Goal: Information Seeking & Learning: Learn about a topic

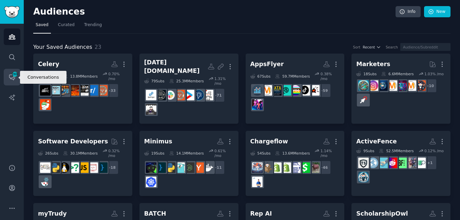
click at [14, 77] on icon "Sidebar" at bounding box center [11, 77] width 7 height 7
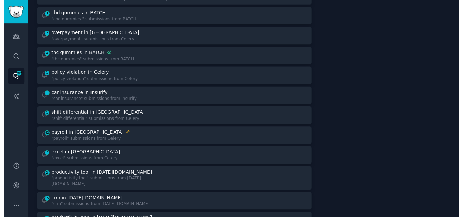
scroll to position [408, 0]
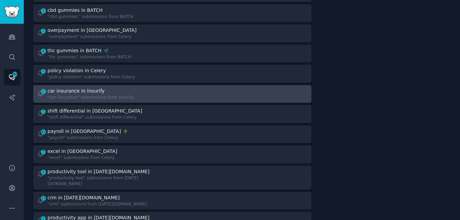
click at [75, 95] on div ""car insurance" submissions from Insurify" at bounding box center [90, 98] width 86 height 6
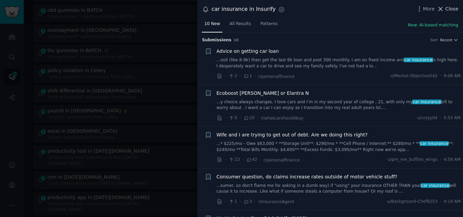
click at [450, 10] on span "Close" at bounding box center [451, 8] width 13 height 7
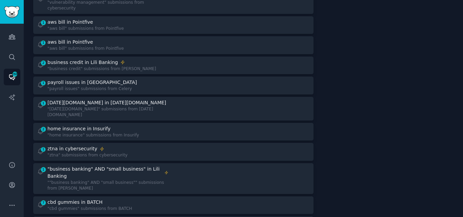
scroll to position [148, 0]
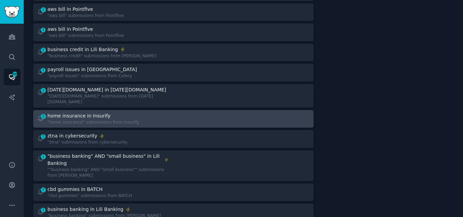
click at [148, 113] on div "2 home insurance in Insurify "home insurance" submissions from Insurify" at bounding box center [103, 119] width 132 height 13
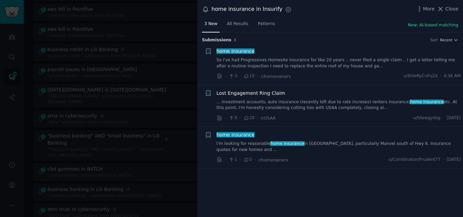
click at [258, 61] on link "So I've had Progressives Homesite insurance for like 20 years .. never filed a …" at bounding box center [339, 63] width 244 height 12
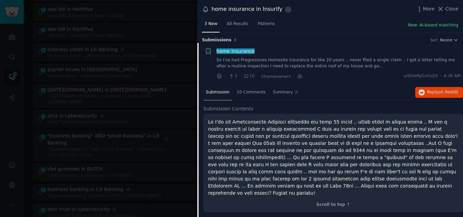
scroll to position [11, 0]
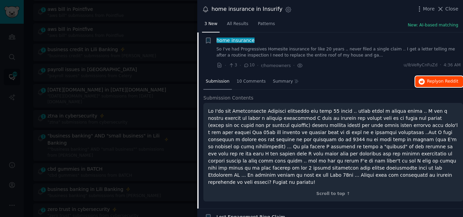
click at [444, 81] on span "on Reddit" at bounding box center [449, 81] width 20 height 5
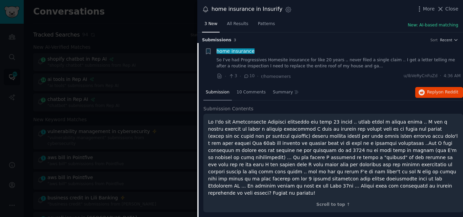
click at [230, 51] on span "home insurance" at bounding box center [235, 50] width 39 height 5
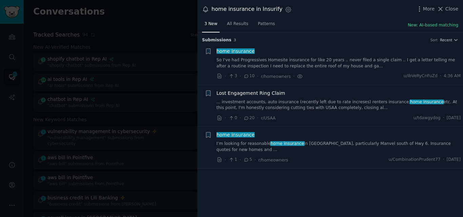
click at [264, 142] on link "I’m looking for reasonable home insurance in Brazoria county, particularly Manv…" at bounding box center [339, 147] width 244 height 12
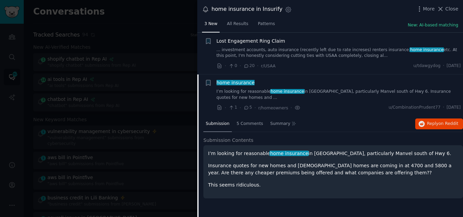
scroll to position [53, 0]
click at [231, 83] on span "home insurance" at bounding box center [235, 82] width 39 height 5
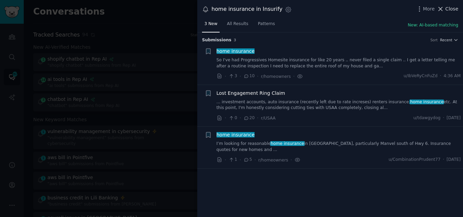
click at [446, 10] on button "Close" at bounding box center [447, 8] width 21 height 7
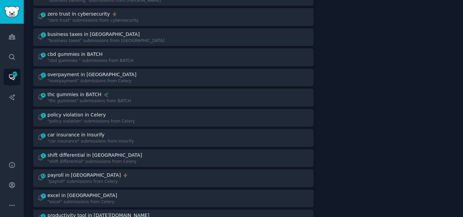
scroll to position [347, 0]
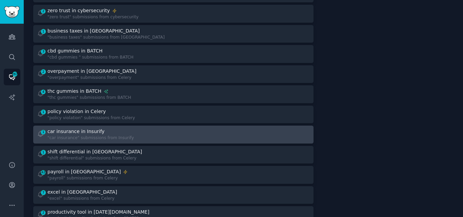
click at [81, 135] on div ""car insurance" submissions from Insurify" at bounding box center [90, 138] width 86 height 6
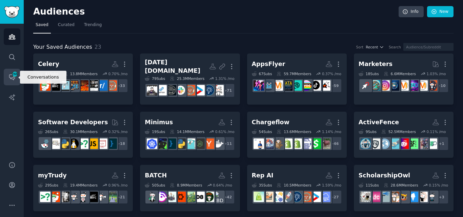
click at [12, 77] on icon "Sidebar" at bounding box center [11, 77] width 7 height 7
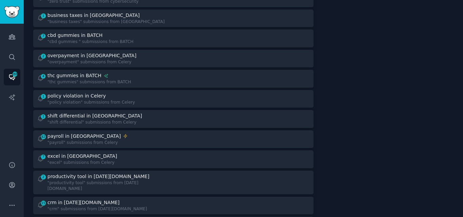
scroll to position [376, 0]
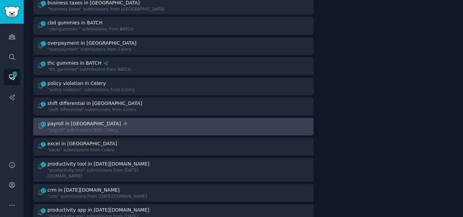
click at [116, 120] on div "42 payroll in Celery "payroll" submissions from Celery" at bounding box center [103, 126] width 132 height 13
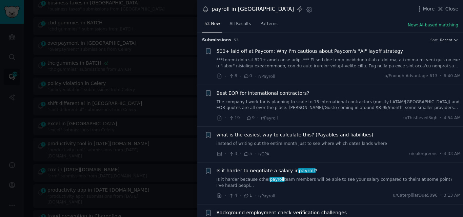
click at [284, 103] on link "The company I work for is planning to scale to 15 international contractors (mo…" at bounding box center [339, 105] width 244 height 12
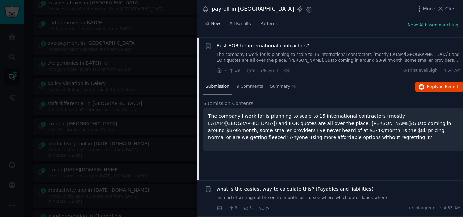
scroll to position [53, 0]
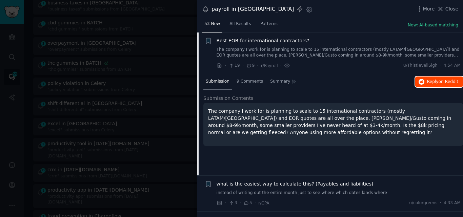
click at [434, 80] on span "Reply on Reddit" at bounding box center [442, 82] width 31 height 6
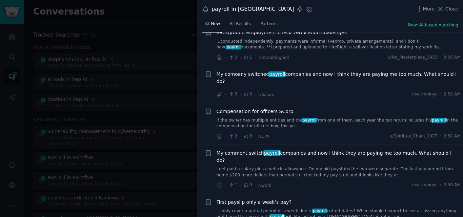
scroll to position [188, 0]
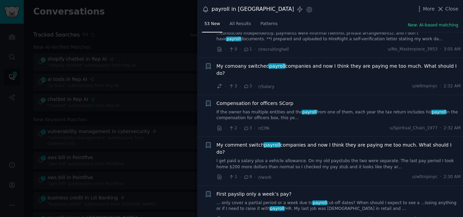
click at [285, 63] on span "My comoany switched payroll companies and now I think they are paying me too mu…" at bounding box center [339, 70] width 244 height 14
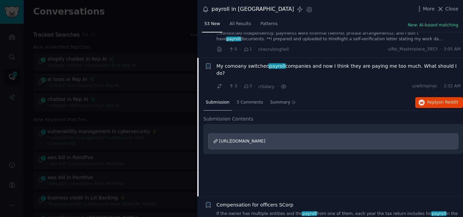
scroll to position [208, 0]
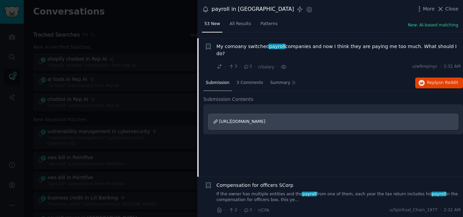
click at [275, 44] on span "payroll" at bounding box center [276, 46] width 17 height 5
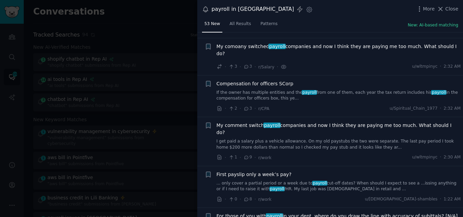
click at [252, 90] on link "If the owner has multiple entities and the payroll from one of them, each year …" at bounding box center [339, 96] width 244 height 12
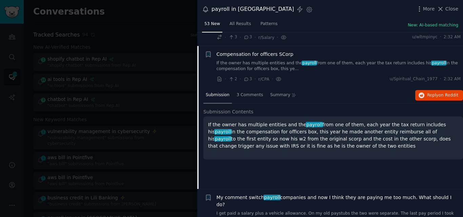
scroll to position [238, 0]
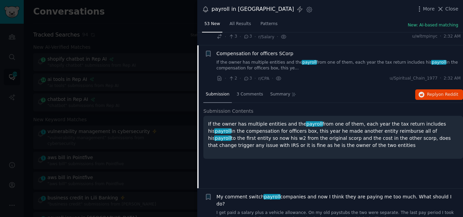
click at [239, 50] on span "Compensation for officers SCorp" at bounding box center [255, 53] width 77 height 7
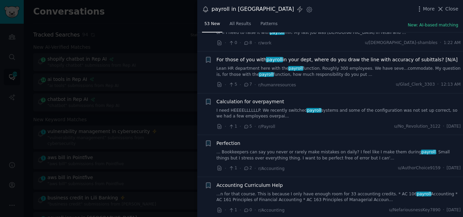
scroll to position [368, 0]
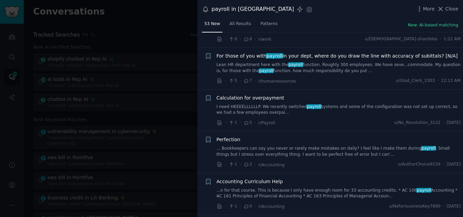
click at [254, 104] on link "I need HEEEELLLLLLP. We recently switched payroll systems and some of the confi…" at bounding box center [339, 110] width 244 height 12
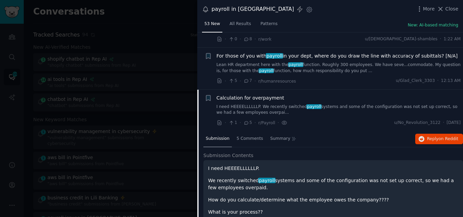
scroll to position [406, 0]
